Goal: Information Seeking & Learning: Learn about a topic

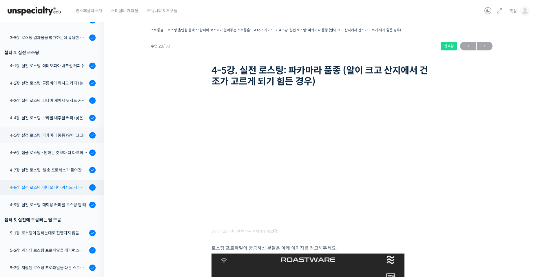
scroll to position [348, 0]
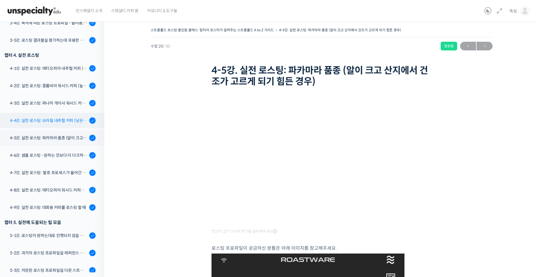
click at [56, 116] on link "4-4강. 실전 로스팅: 브라질 내추럴 커피 (낮은 고도에서 재배되어 당분과 밀도가 낮은 경우)" at bounding box center [50, 121] width 107 height 16
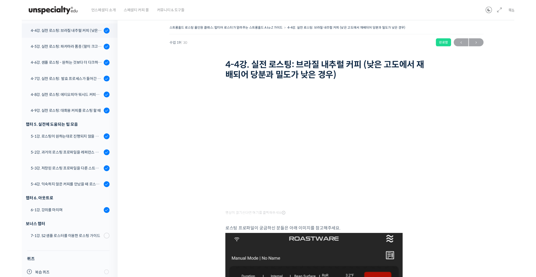
scroll to position [435, 0]
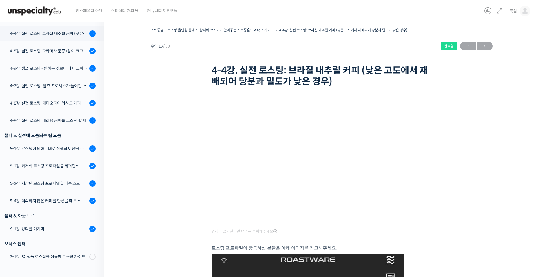
click at [52, 106] on div "4-8강. 실전 로스팅: 에티오피아 워시드 커피를 에스프레소용으로 로스팅 할 때" at bounding box center [49, 103] width 78 height 6
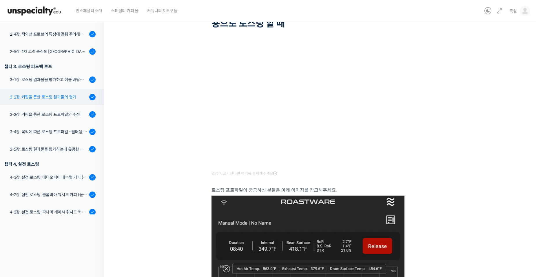
scroll to position [174, 0]
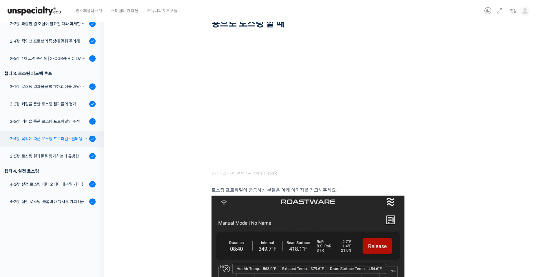
click at [65, 141] on div "3-4강. 목적에 따른 로스팅 프로파일 - 필터용, 에스프레소용" at bounding box center [49, 139] width 78 height 6
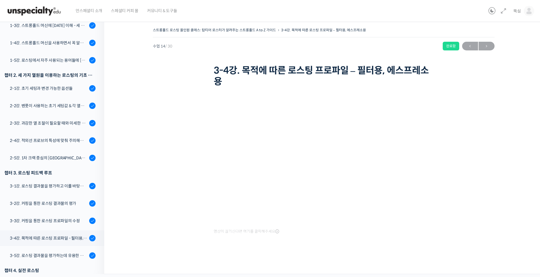
scroll to position [80, 0]
